Goal: Task Accomplishment & Management: Complete application form

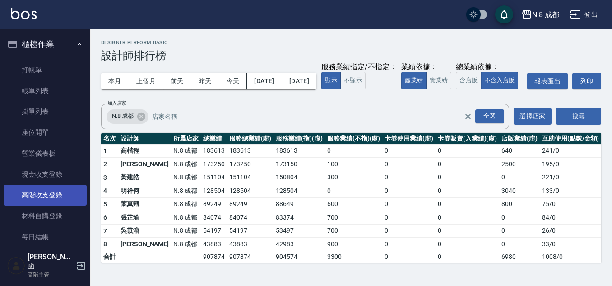
click at [54, 196] on link "高階收支登錄" at bounding box center [45, 195] width 83 height 21
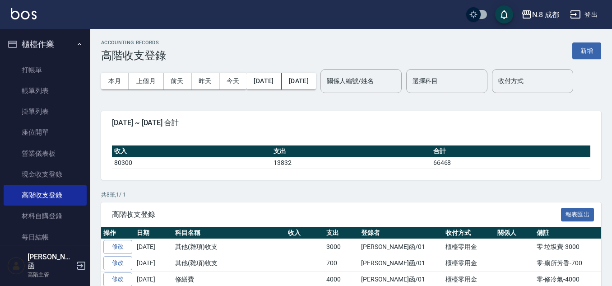
click at [578, 46] on button "新增" at bounding box center [586, 50] width 29 height 17
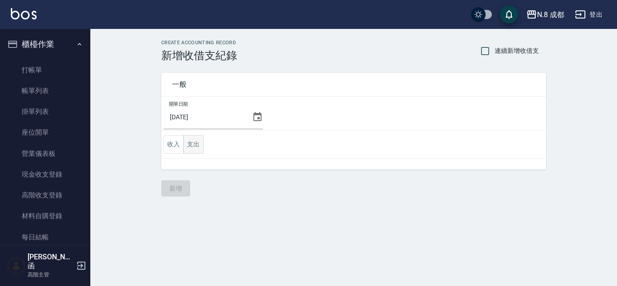
click at [199, 140] on button "支出" at bounding box center [193, 144] width 20 height 19
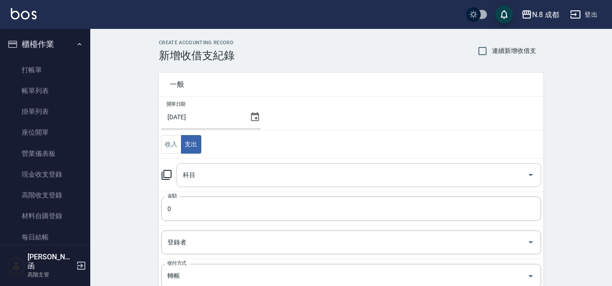
click at [222, 163] on div "科目" at bounding box center [358, 175] width 365 height 24
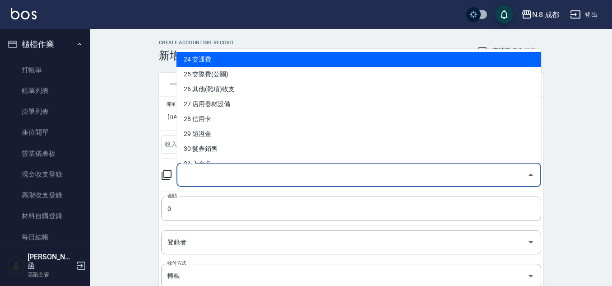
scroll to position [361, 0]
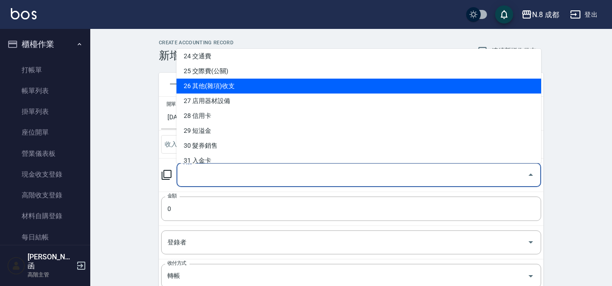
click at [236, 89] on li "26 其他(雜項)收支" at bounding box center [358, 86] width 365 height 15
type input "26 其他(雜項)收支"
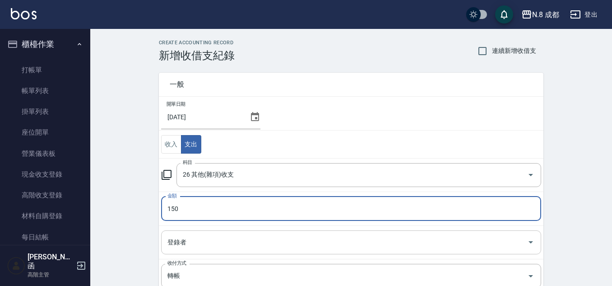
click at [213, 254] on div "登錄者" at bounding box center [351, 242] width 380 height 24
type input "150"
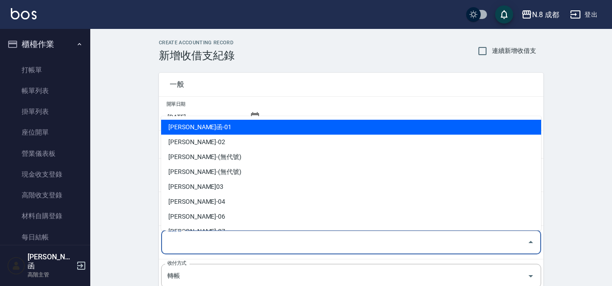
click at [226, 122] on li "[PERSON_NAME]函-01" at bounding box center [351, 127] width 380 height 15
type input "[PERSON_NAME]函-01"
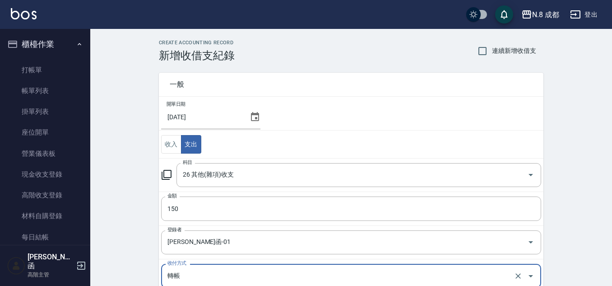
click at [195, 269] on input "轉帳" at bounding box center [338, 276] width 347 height 16
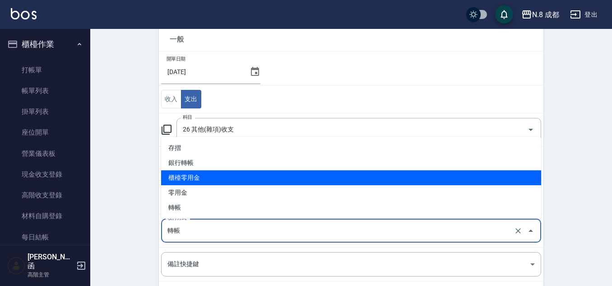
click at [216, 181] on li "櫃檯零用金" at bounding box center [351, 177] width 380 height 15
type input "櫃檯零用金"
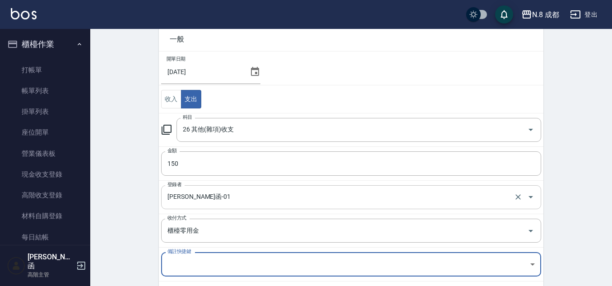
scroll to position [145, 0]
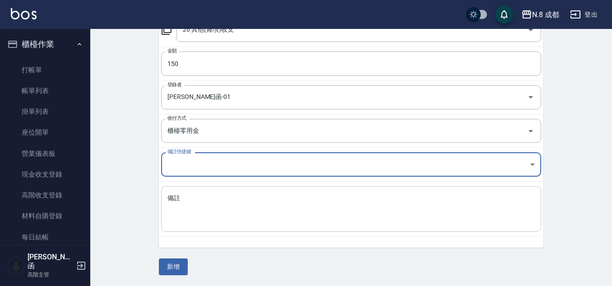
click at [198, 197] on textarea "備註" at bounding box center [350, 209] width 367 height 31
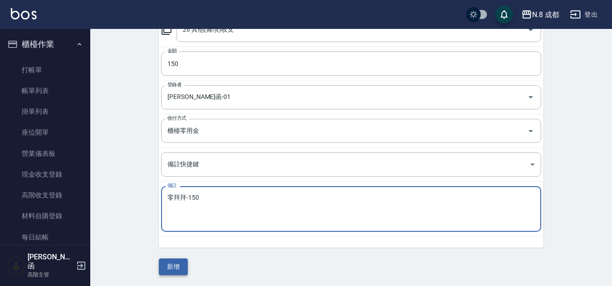
type textarea "零拜拜-150"
click at [175, 265] on button "新增" at bounding box center [173, 266] width 29 height 17
